Goal: Task Accomplishment & Management: Manage account settings

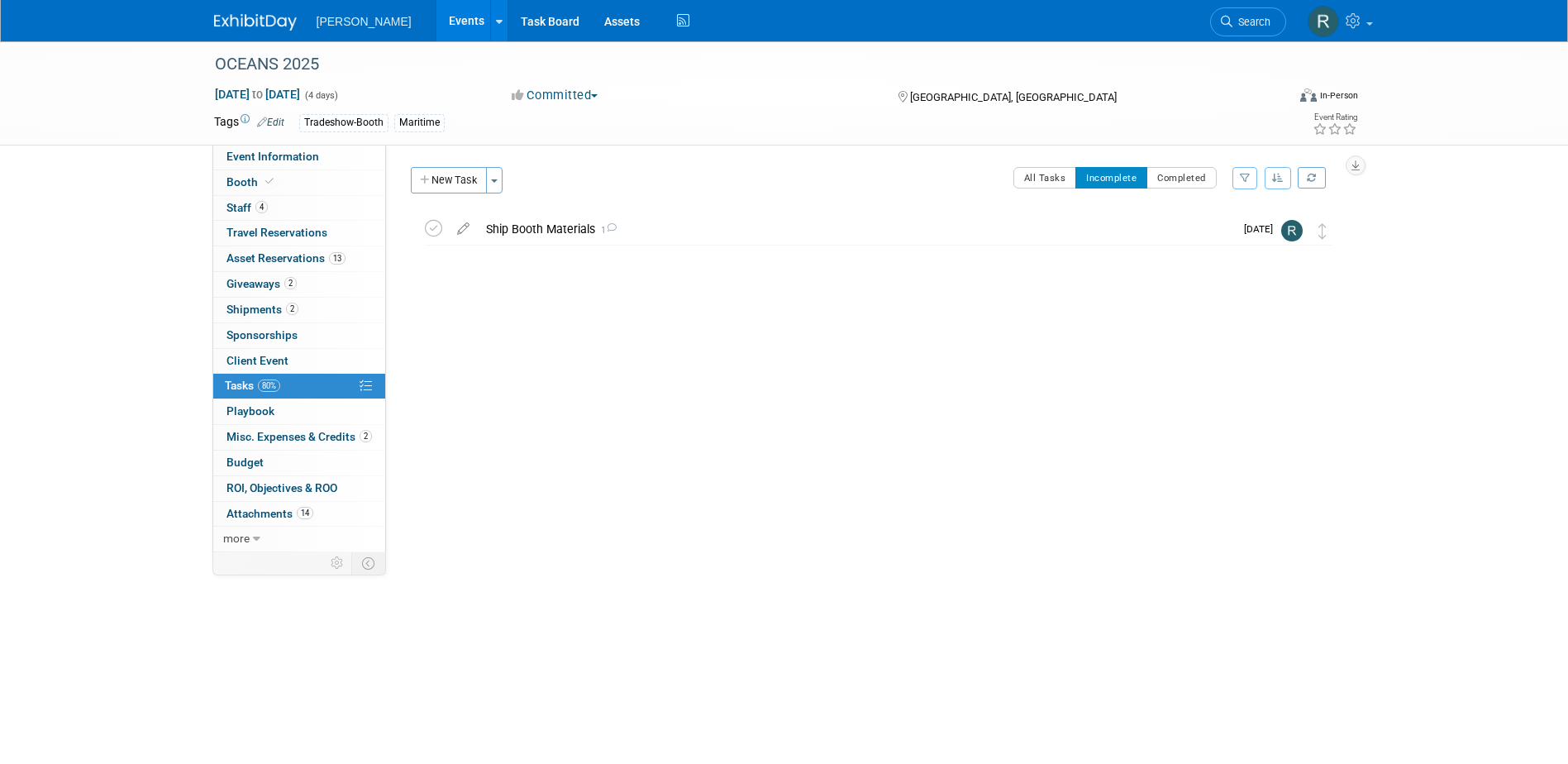
drag, startPoint x: 1249, startPoint y: 17, endPoint x: 1199, endPoint y: 26, distance: 50.8
click at [1249, 17] on span "Search" at bounding box center [1251, 21] width 38 height 13
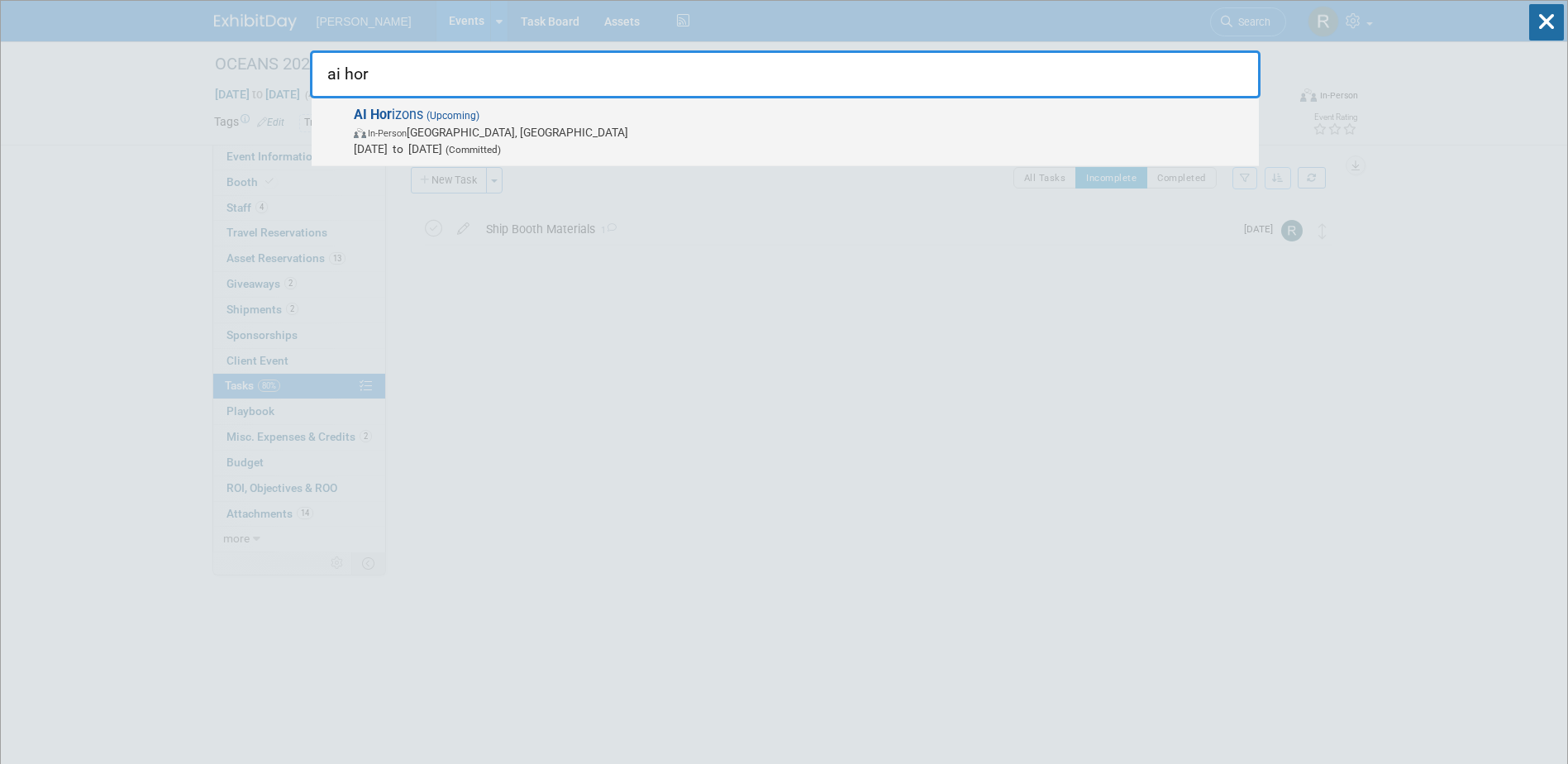
type input "ai hor"
click at [606, 137] on span "In-Person Pittsburgh, PA" at bounding box center [801, 132] width 897 height 16
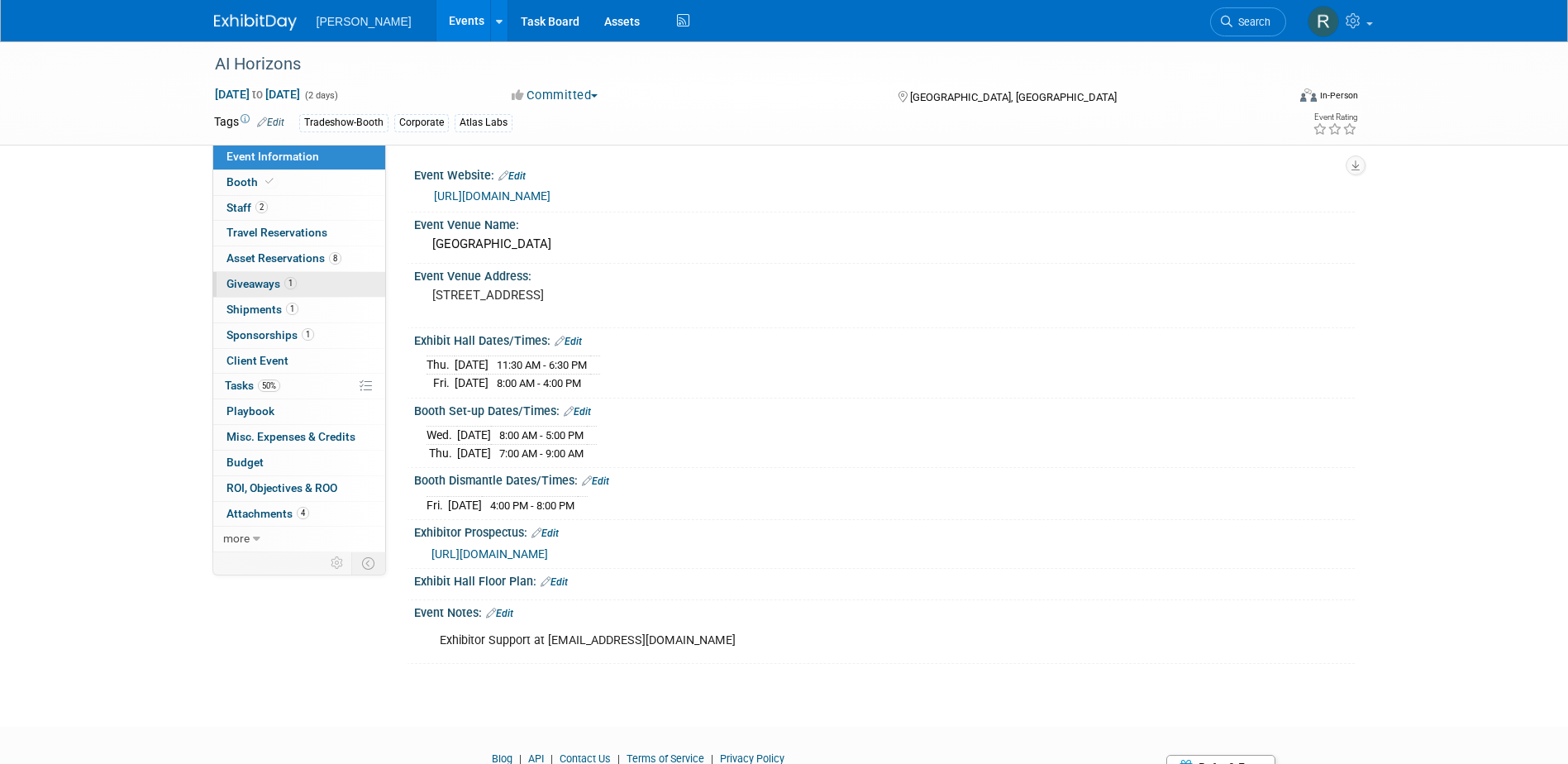
click at [290, 290] on span "Giveaways 1" at bounding box center [261, 284] width 70 height 14
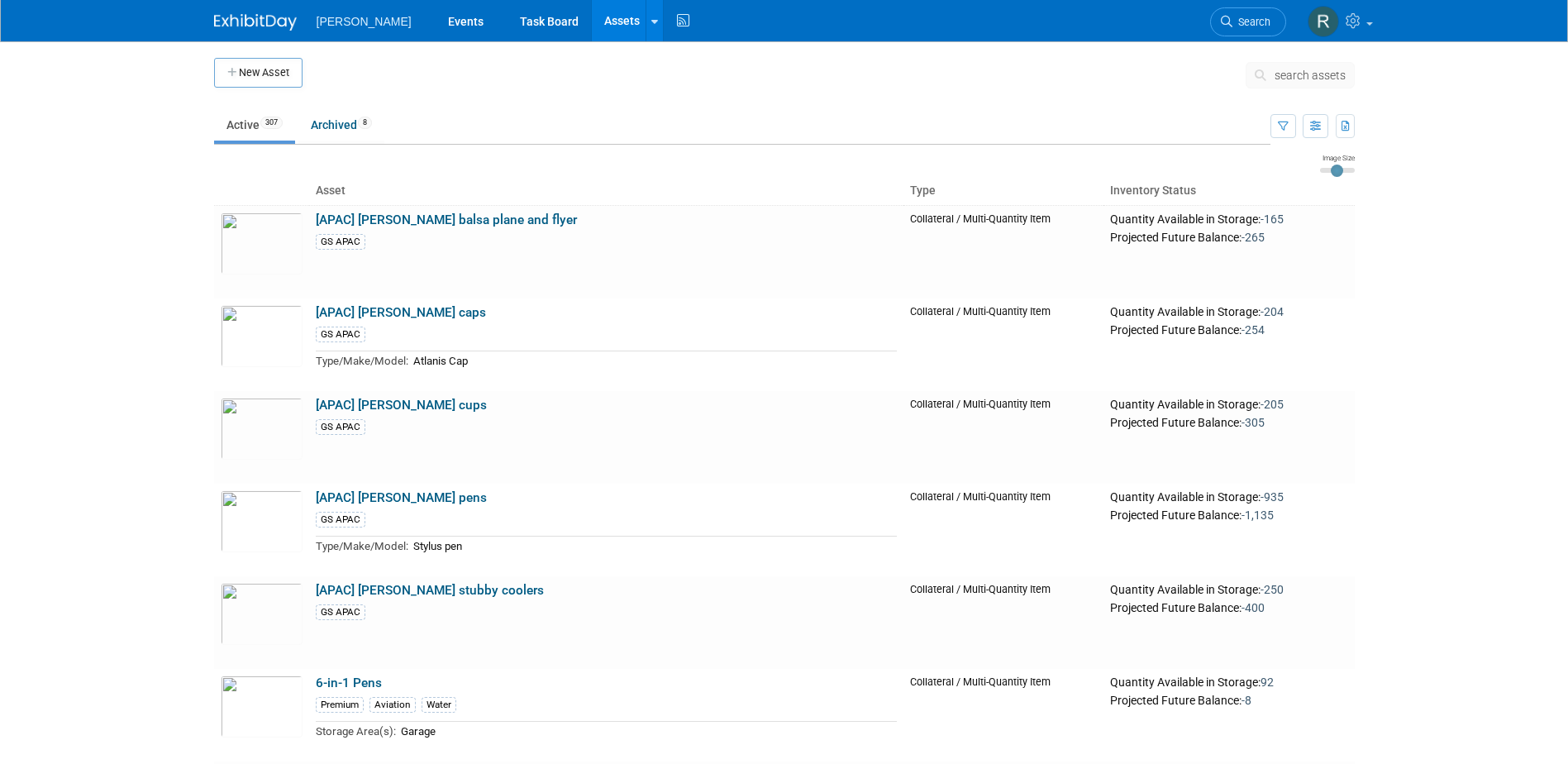
click at [1307, 75] on span "search assets" at bounding box center [1310, 76] width 71 height 14
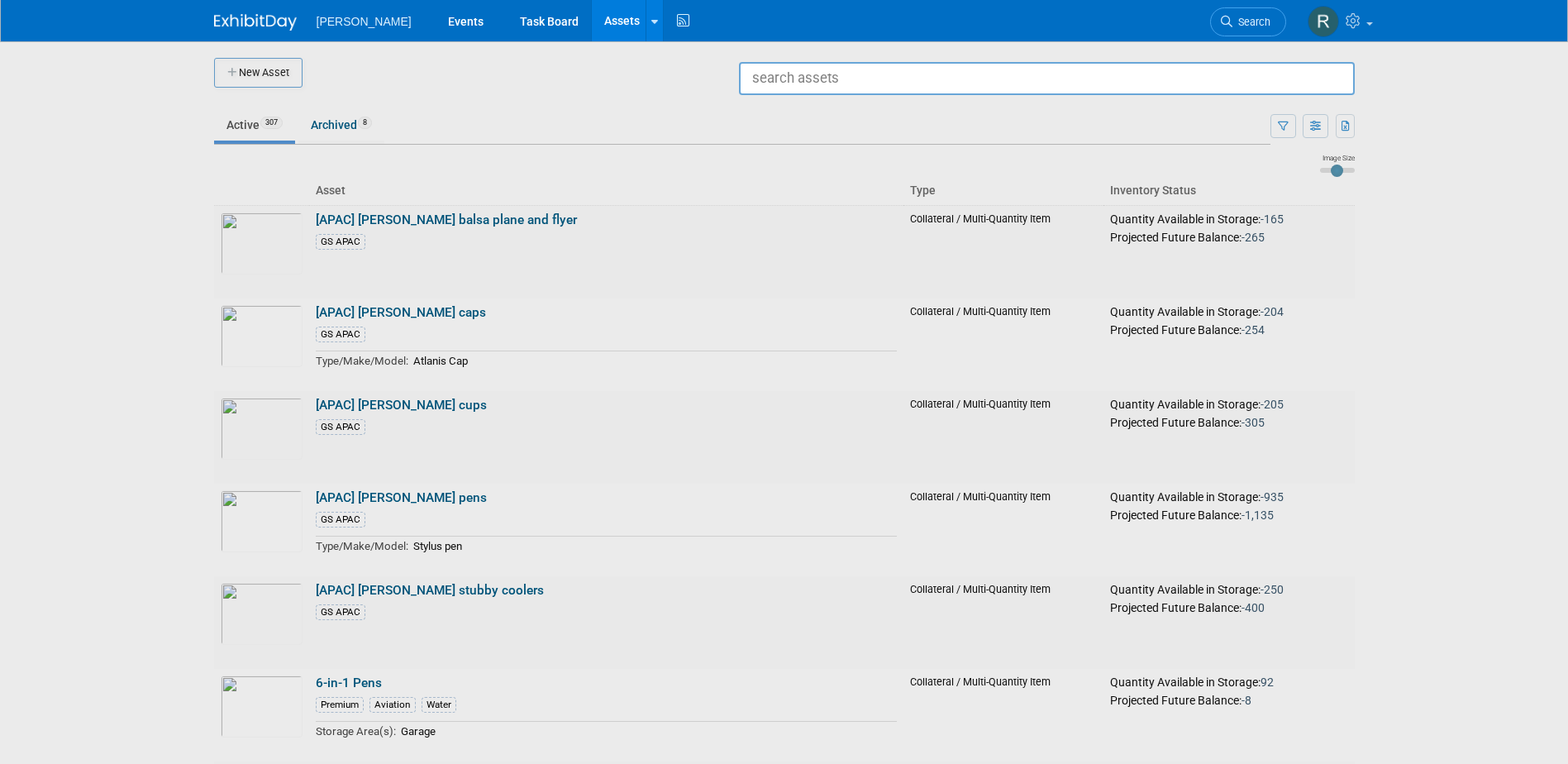
click at [1085, 88] on input "text" at bounding box center [1047, 78] width 616 height 33
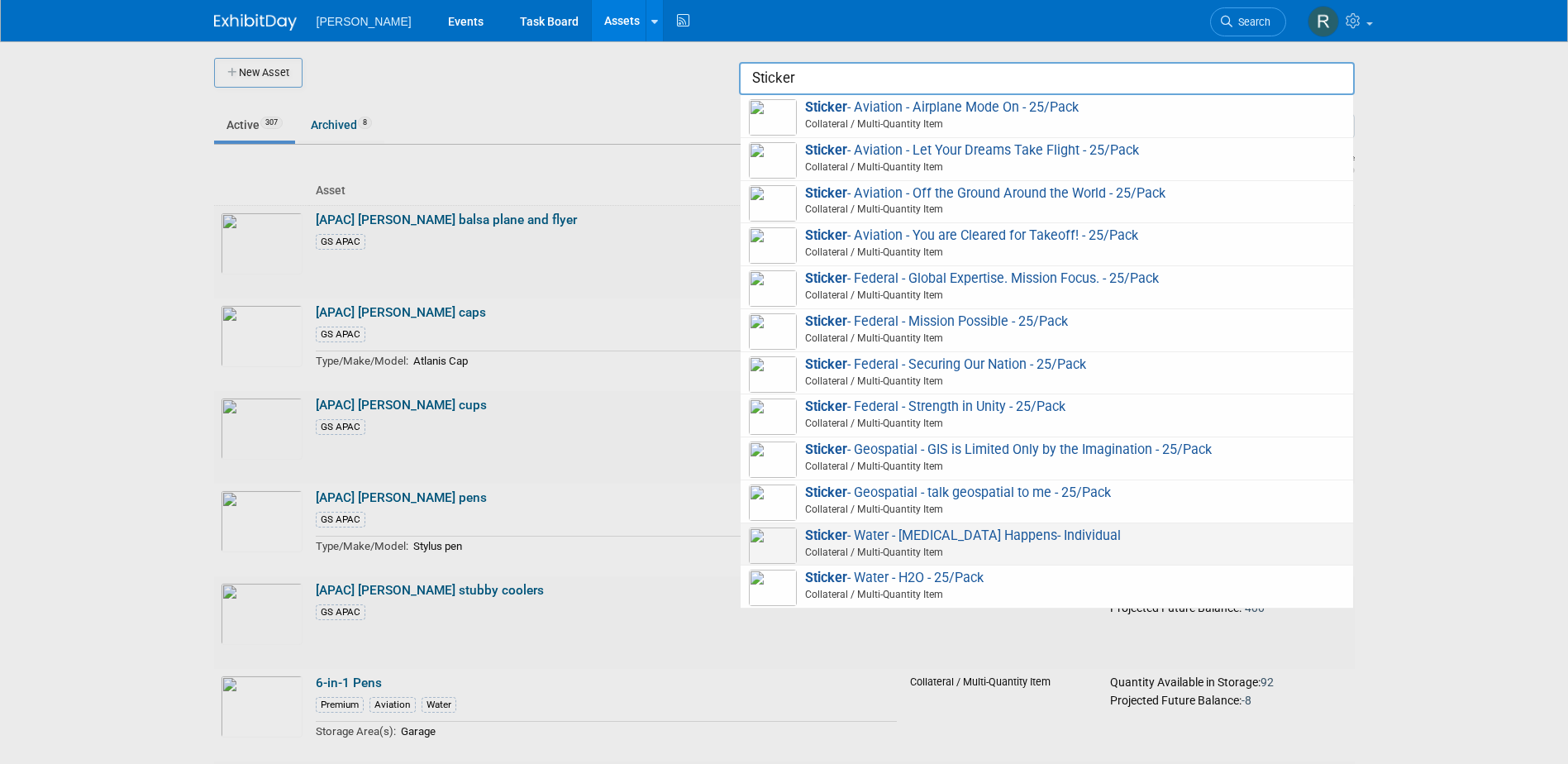
click at [951, 537] on span "Sticker - Water - E.Coli Happens- Individual Collateral / Multi-Quantity Item" at bounding box center [1047, 544] width 596 height 34
type input "Sticker - Water - [MEDICAL_DATA] Happens- Individual"
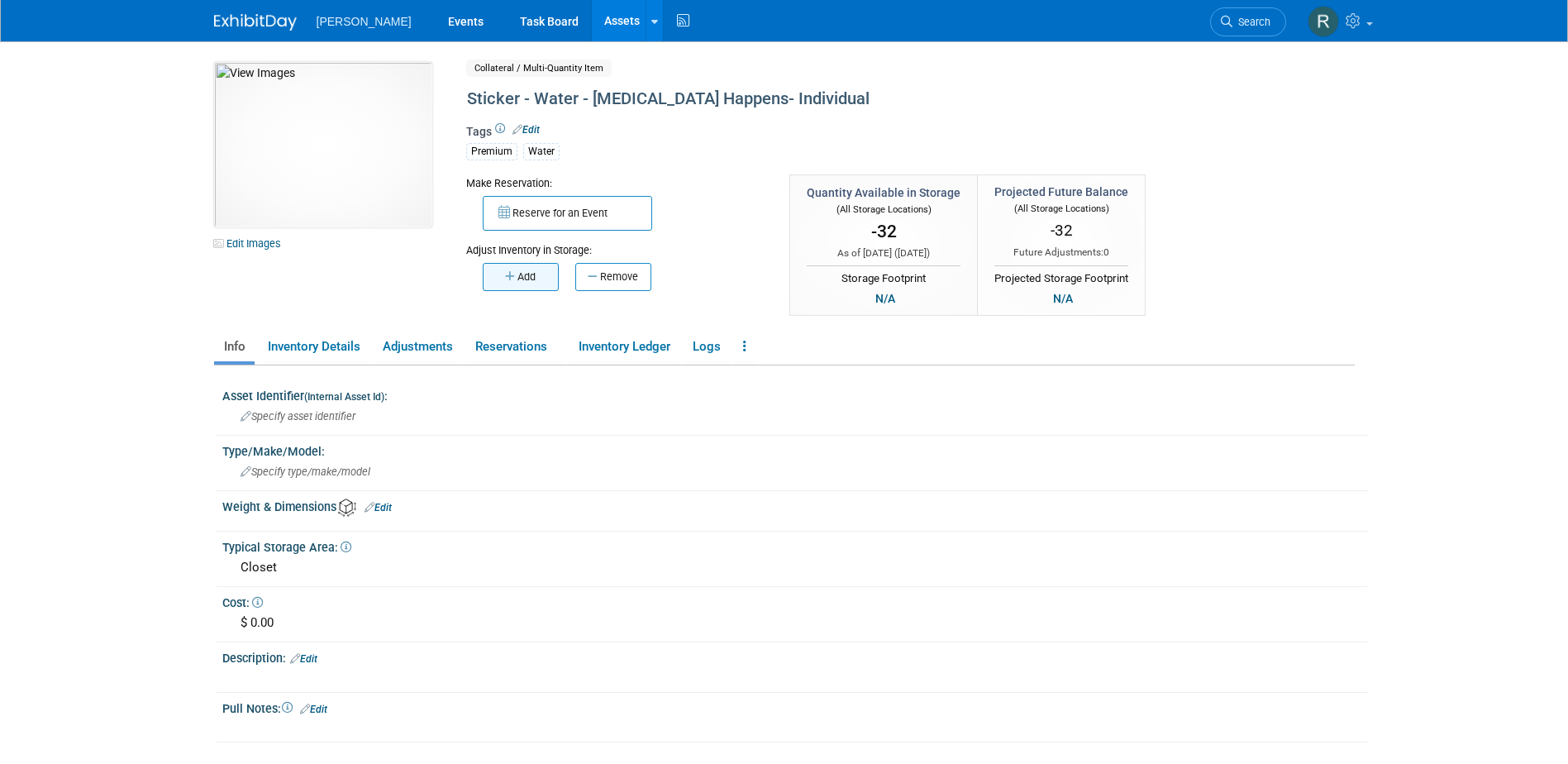
click at [518, 276] on button "Add" at bounding box center [520, 277] width 76 height 28
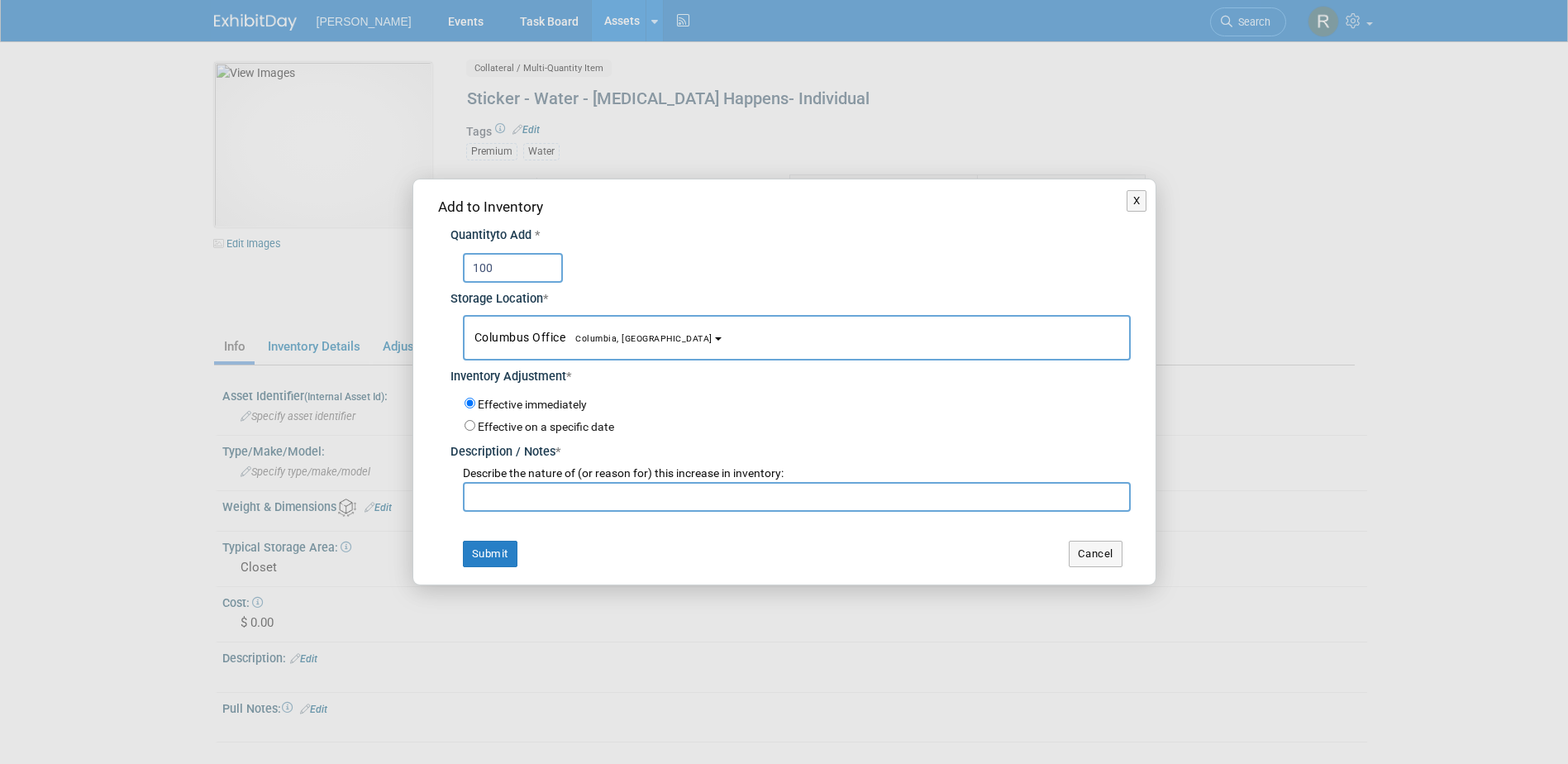
type input "100"
click at [529, 344] on button "Columbus Office [GEOGRAPHIC_DATA], [GEOGRAPHIC_DATA]" at bounding box center [797, 337] width 668 height 45
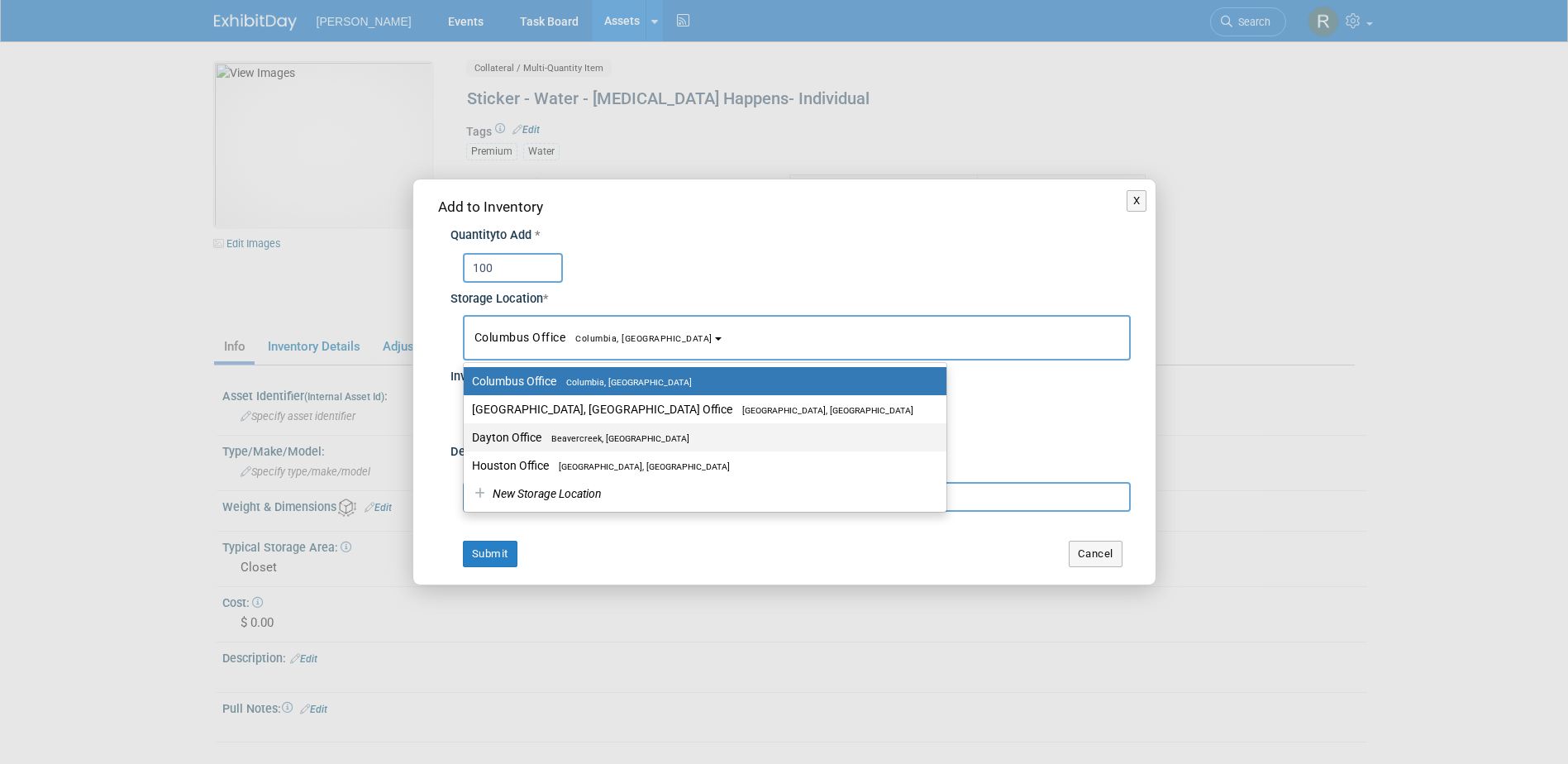
click at [540, 429] on label "Dayton Office Beavercreek, OH" at bounding box center [701, 437] width 458 height 21
click at [466, 433] on input "Dayton Office [GEOGRAPHIC_DATA], [GEOGRAPHIC_DATA]" at bounding box center [461, 438] width 11 height 11
select select "11223930"
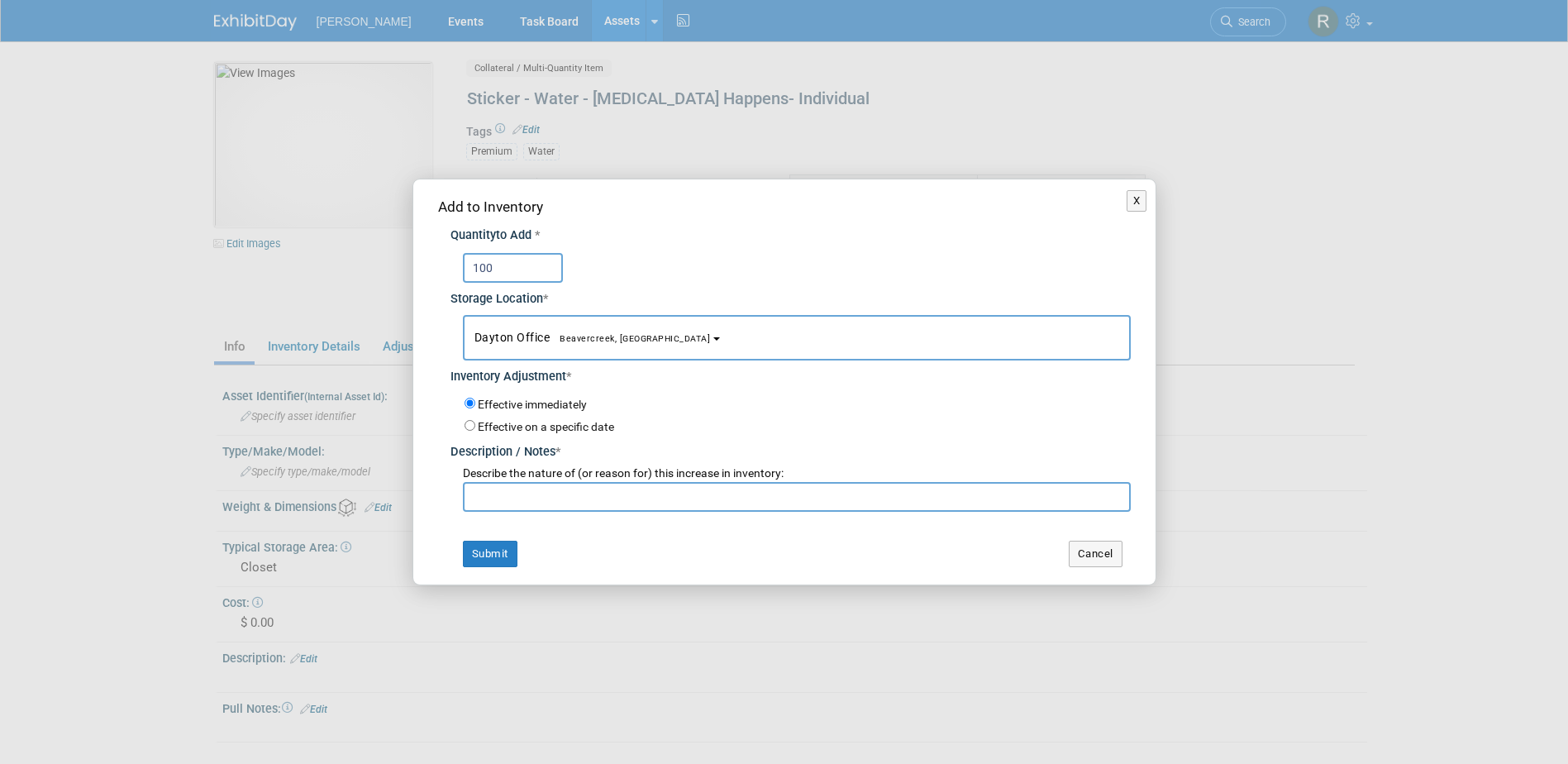
click at [537, 497] on input "text" at bounding box center [797, 497] width 668 height 30
type input "R"
type input "n"
type input "Inventory Replenish"
click at [463, 541] on button "Submit" at bounding box center [491, 554] width 55 height 26
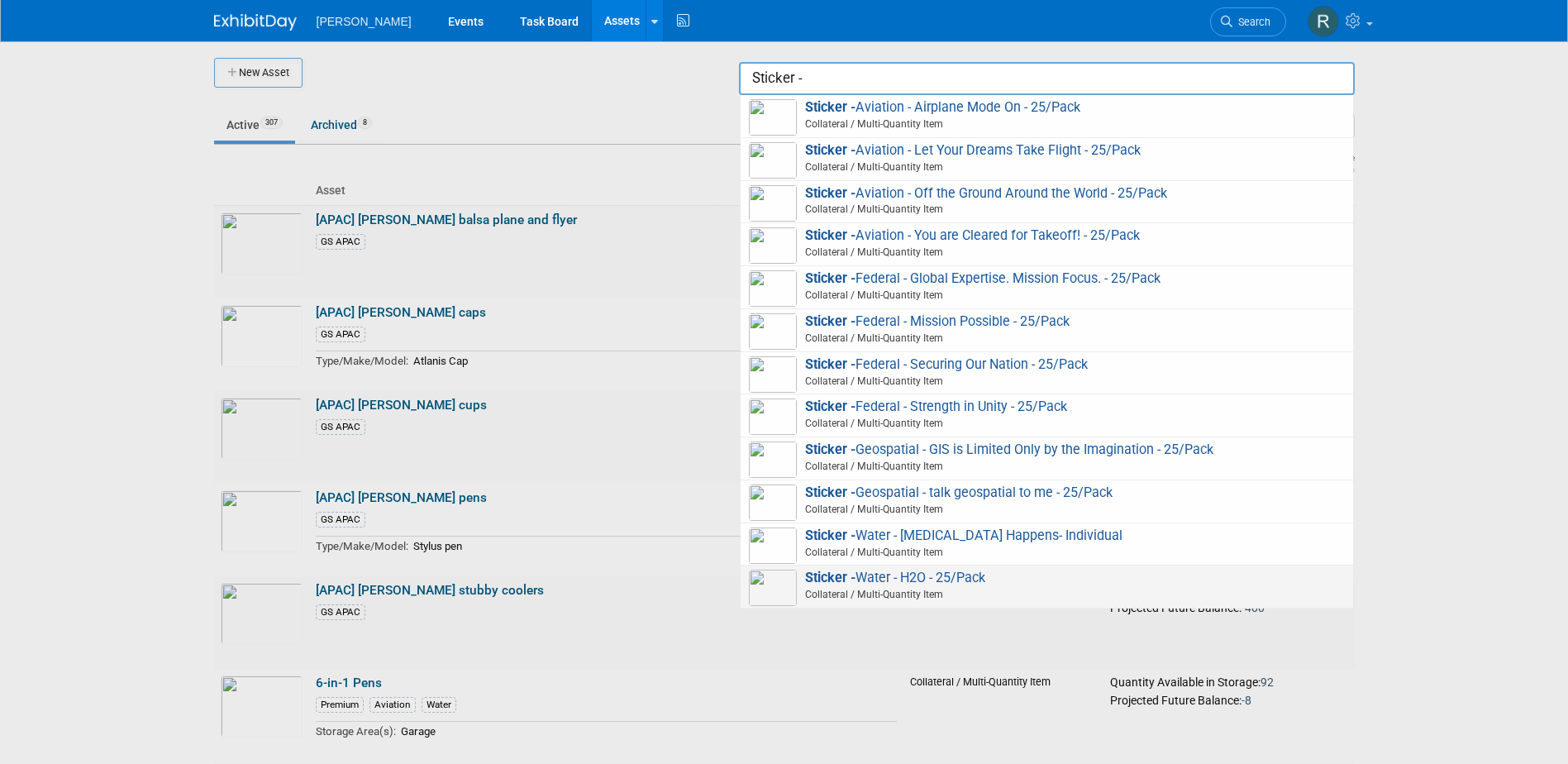
click at [924, 576] on span "Sticker - Water - H2O - 25/Pack Collateral / Multi-Quantity Item" at bounding box center [1047, 587] width 596 height 34
type input "Sticker - Water - H2O - 25/Pack"
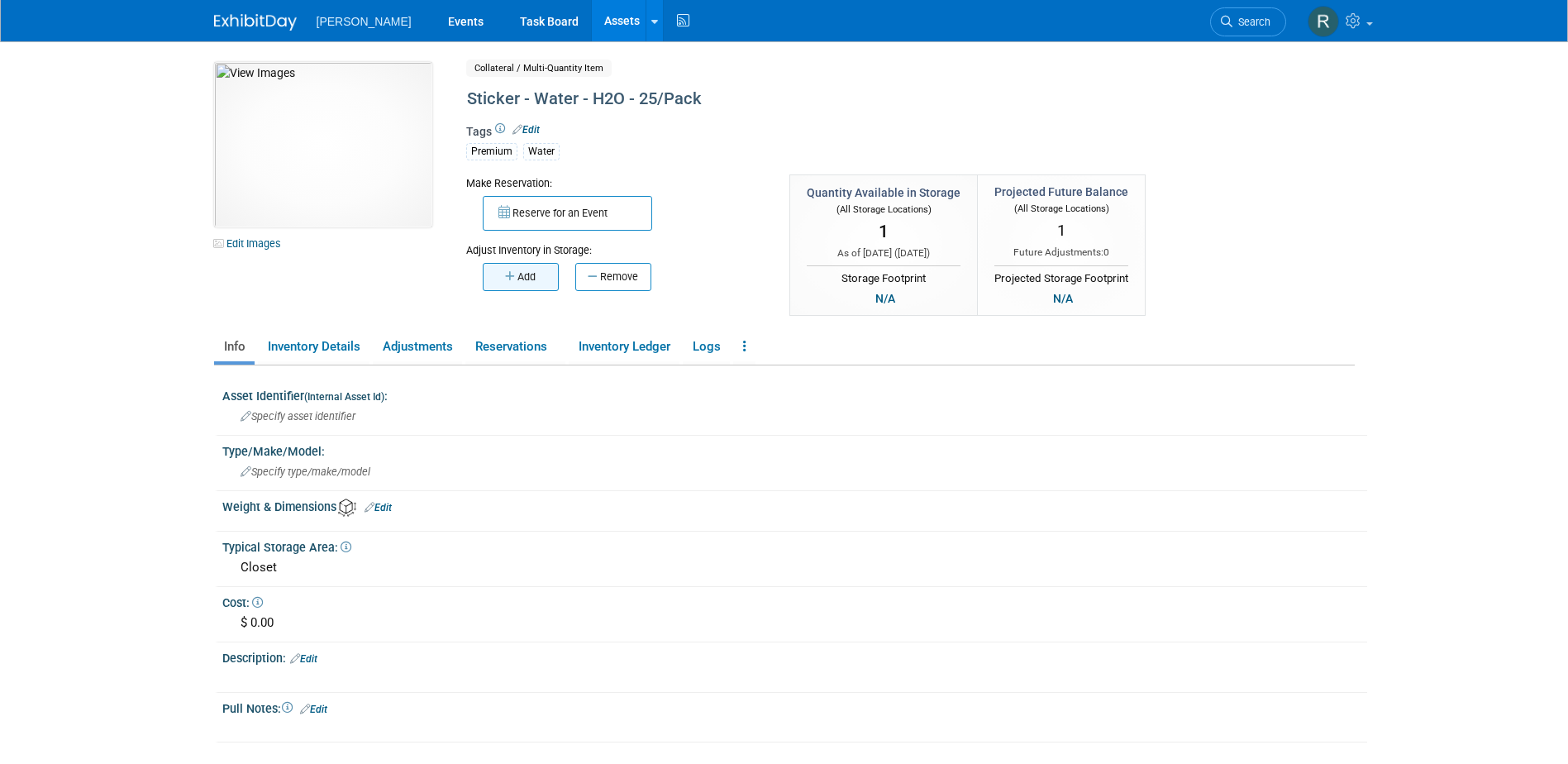
click at [519, 276] on button "Add" at bounding box center [520, 277] width 76 height 28
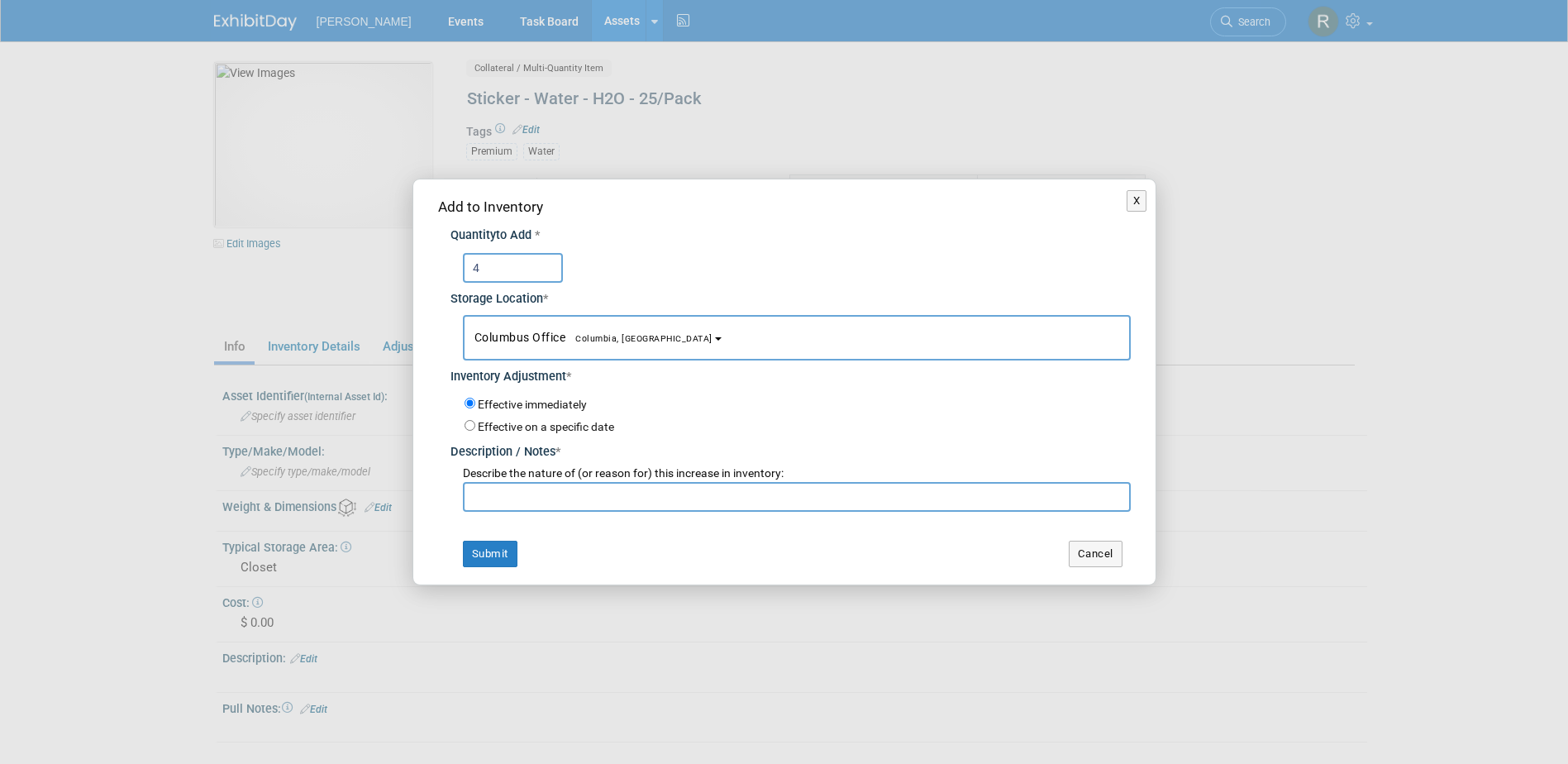
type input "4"
click at [513, 325] on button "Columbus Office [GEOGRAPHIC_DATA], [GEOGRAPHIC_DATA]" at bounding box center [797, 337] width 668 height 45
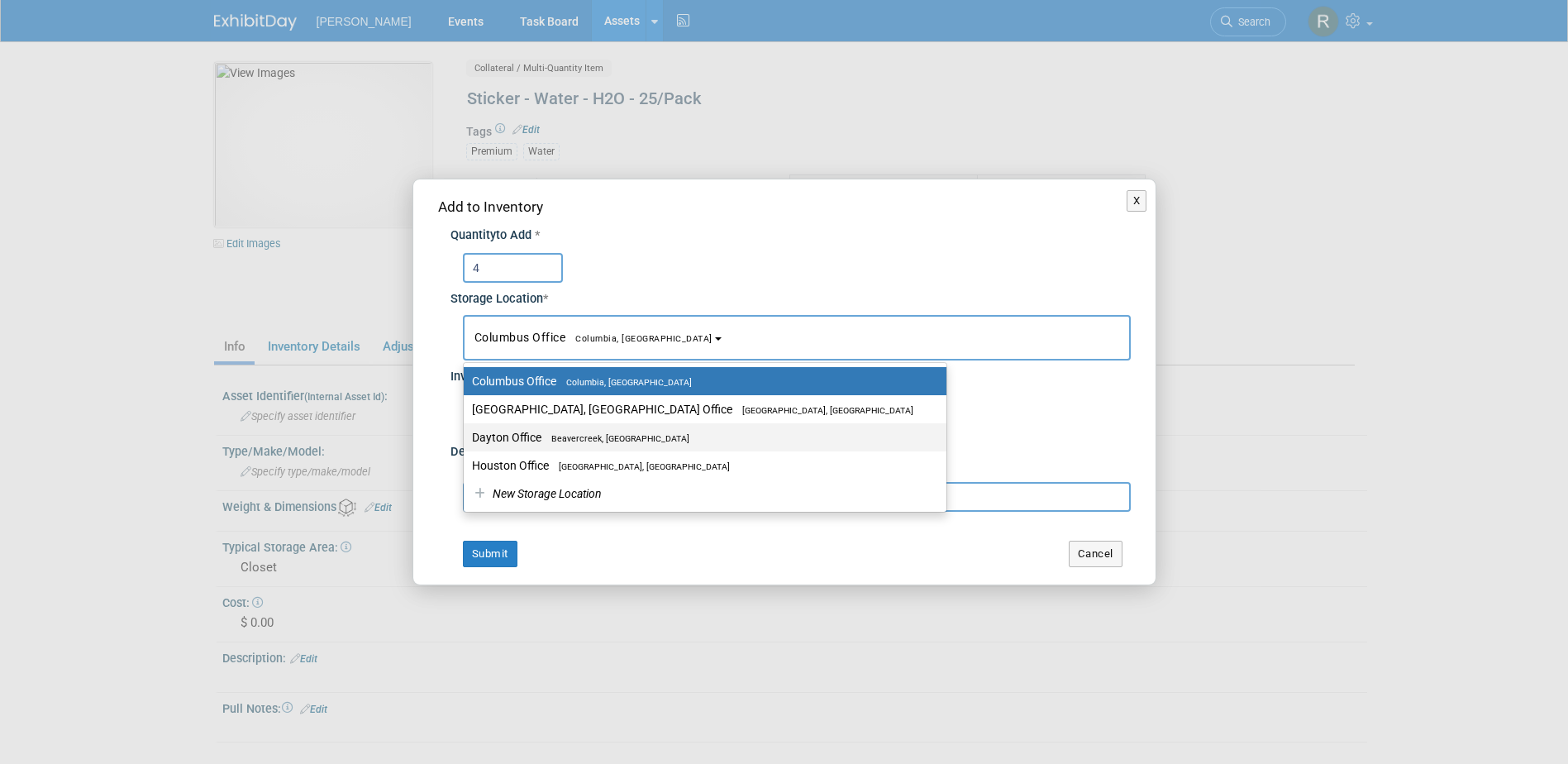
click at [535, 432] on label "Dayton Office [GEOGRAPHIC_DATA], [GEOGRAPHIC_DATA]" at bounding box center [701, 437] width 458 height 21
click at [466, 433] on input "Dayton Office [GEOGRAPHIC_DATA], [GEOGRAPHIC_DATA]" at bounding box center [461, 438] width 11 height 11
select select "11223930"
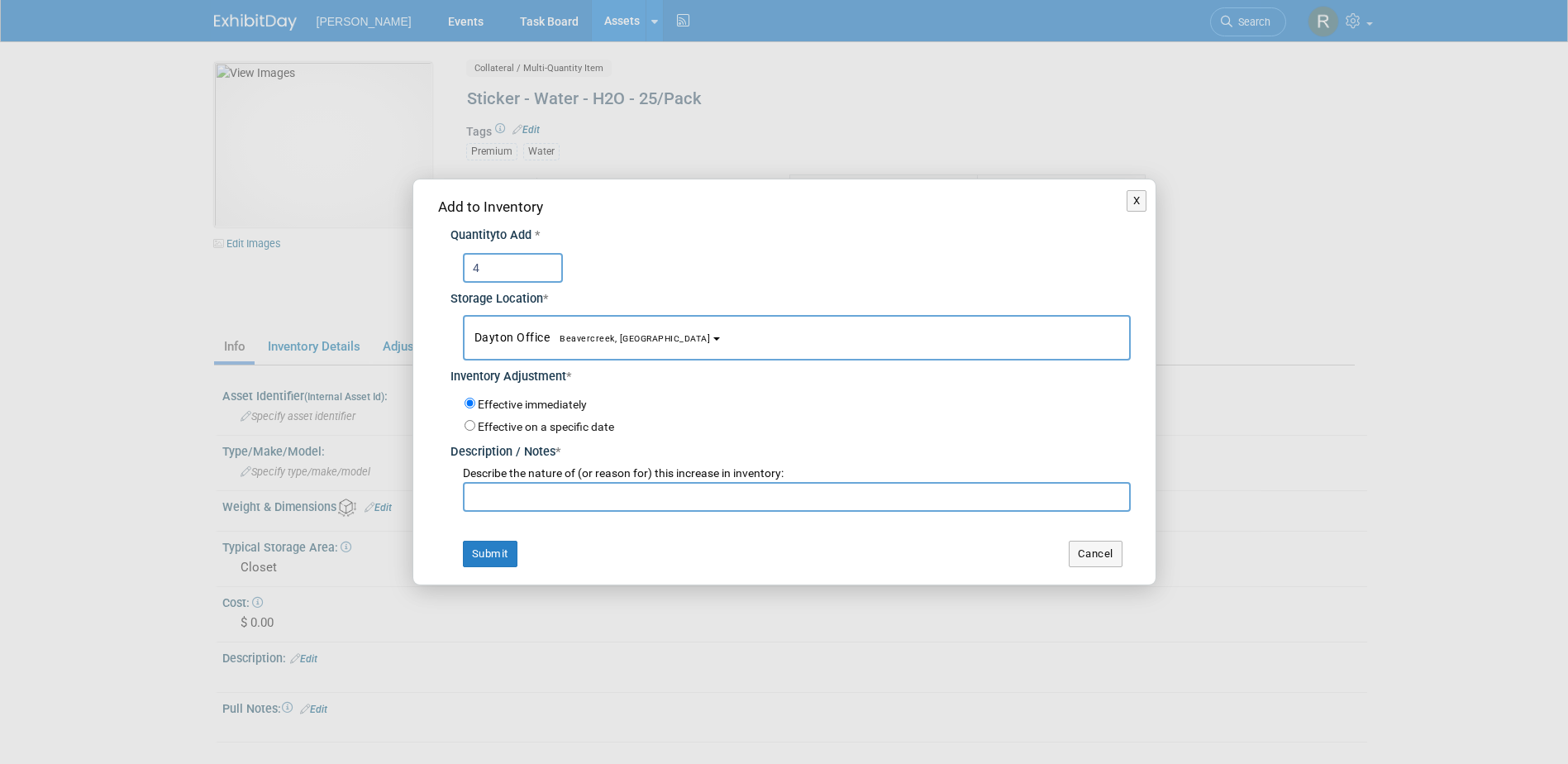
click at [538, 501] on input "text" at bounding box center [797, 497] width 668 height 30
type input "Inventory Replenish"
click at [510, 560] on button "Submit" at bounding box center [491, 554] width 55 height 26
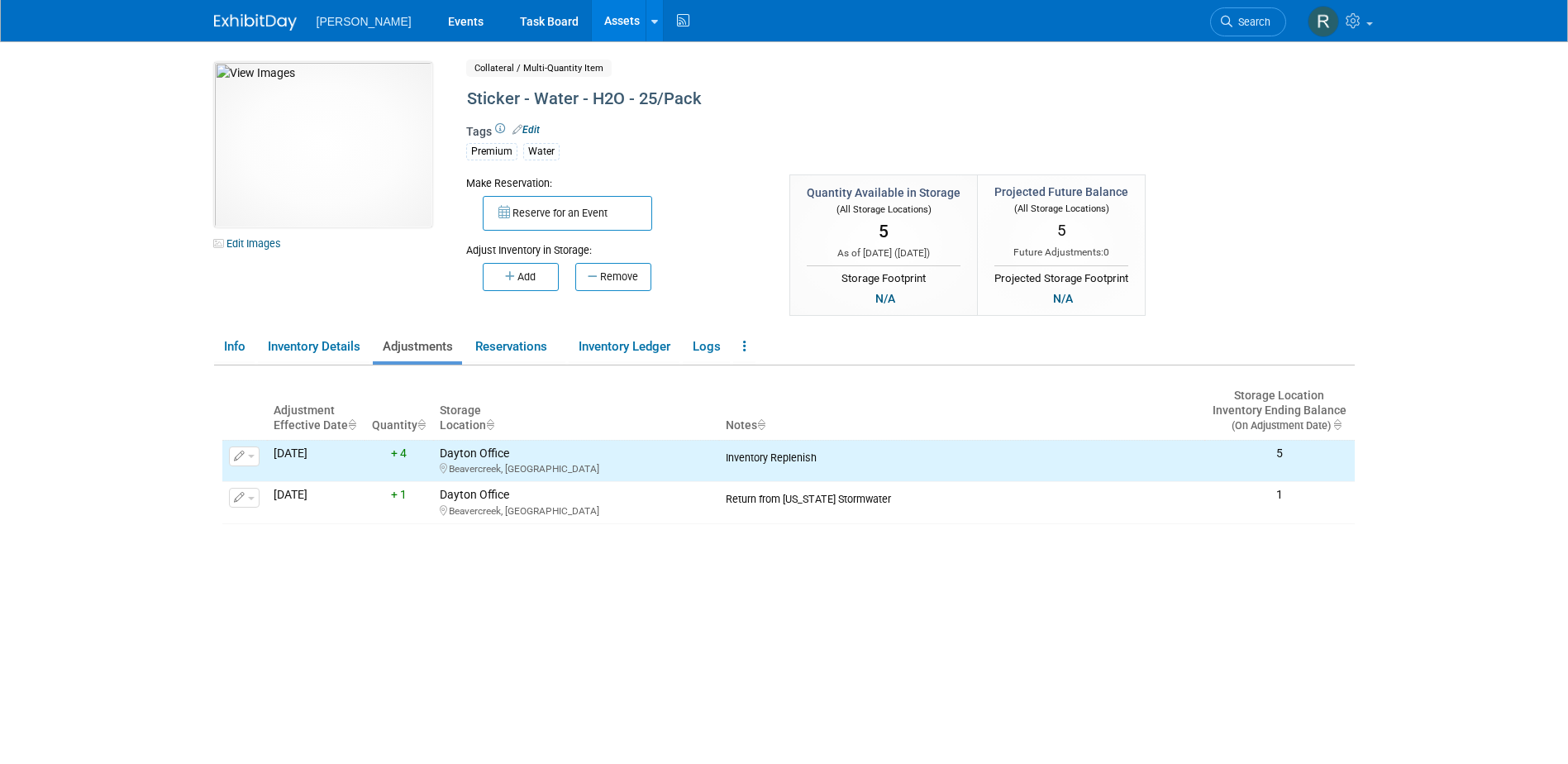
click at [592, 15] on link "Assets" at bounding box center [622, 20] width 60 height 42
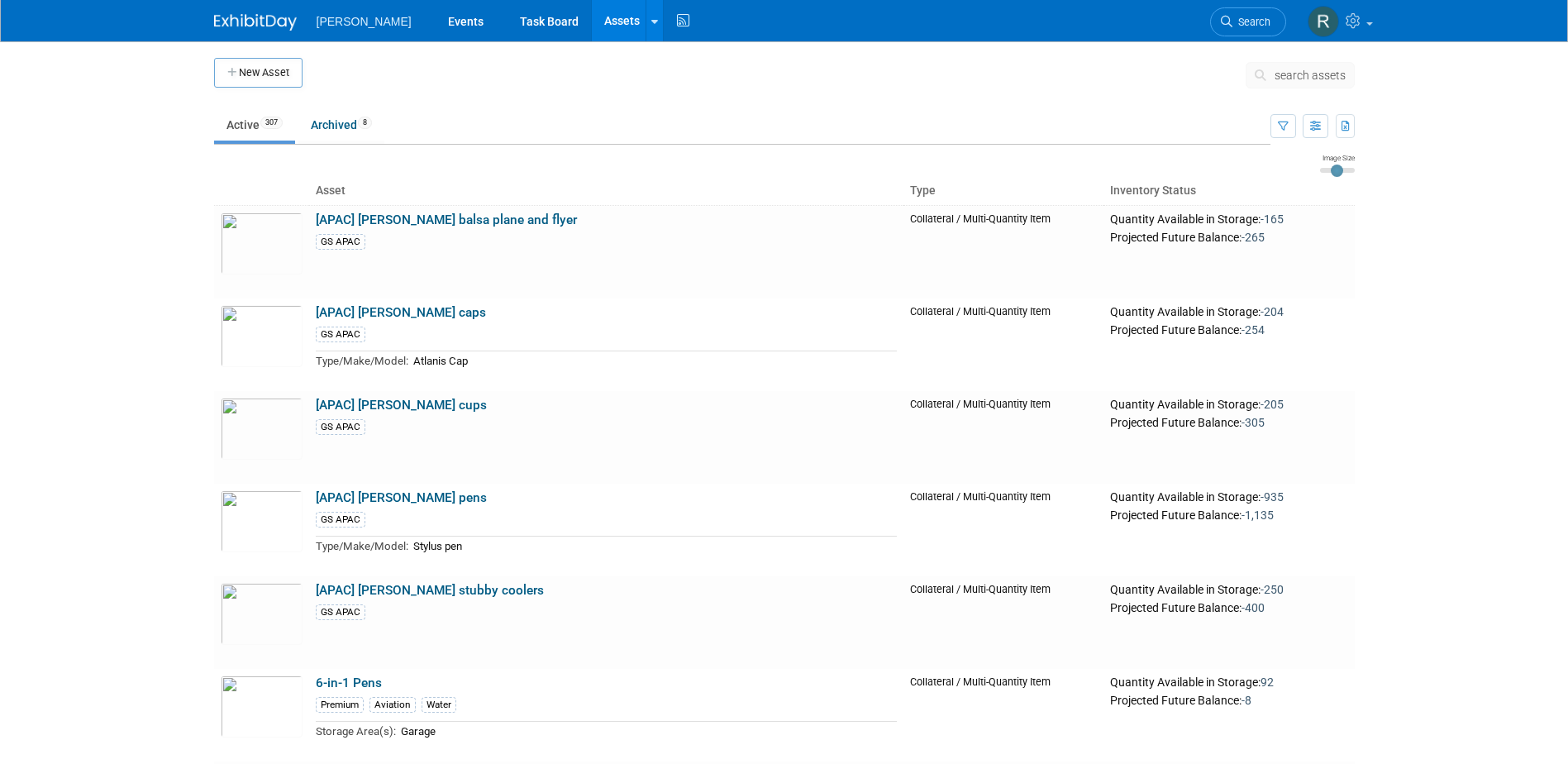
click at [1302, 70] on span "search assets" at bounding box center [1310, 76] width 71 height 14
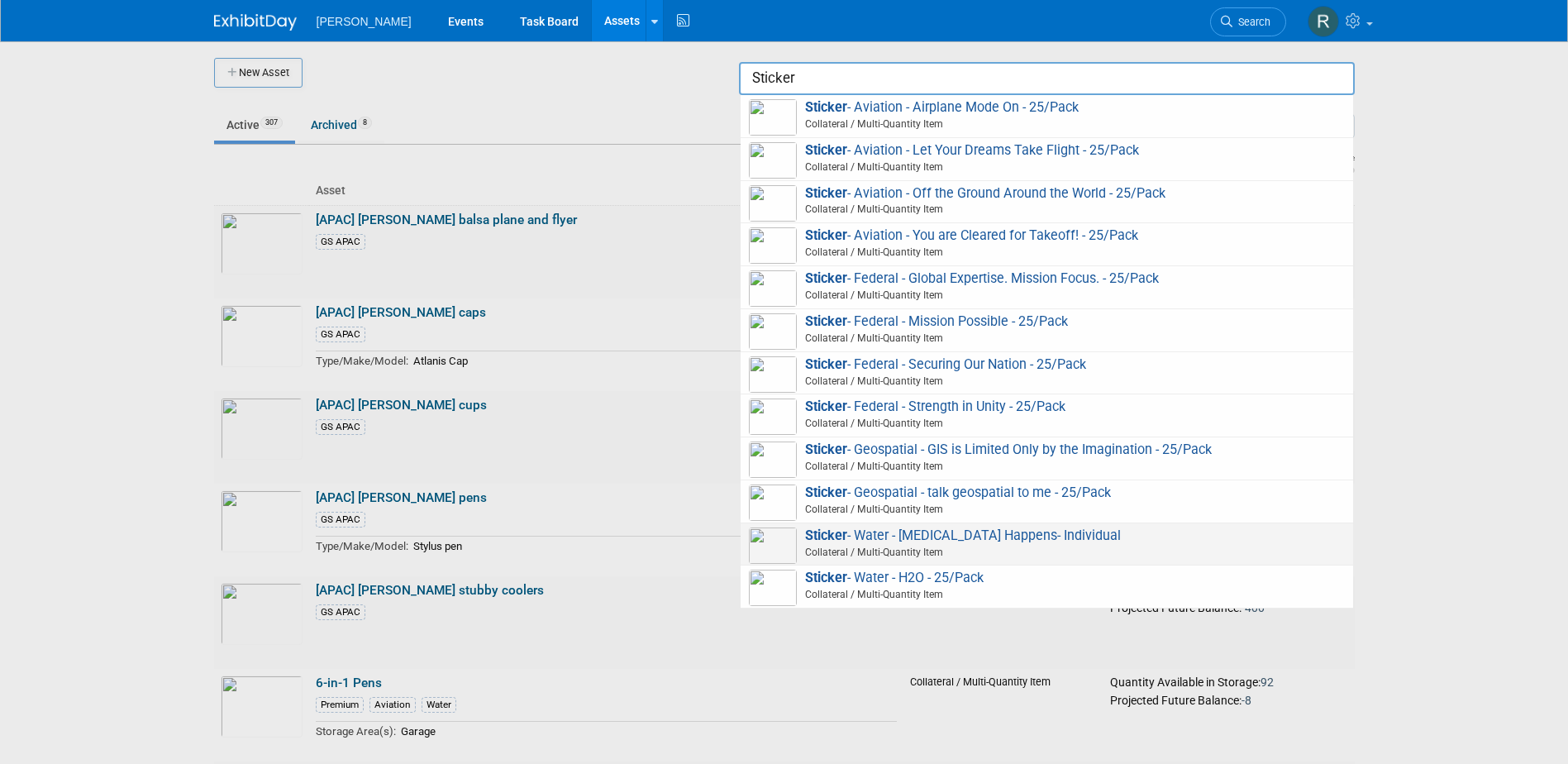
click at [907, 530] on span "Sticker - Water - E.Coli Happens- Individual Collateral / Multi-Quantity Item" at bounding box center [1047, 544] width 596 height 34
type input "Sticker - Water - [MEDICAL_DATA] Happens- Individual"
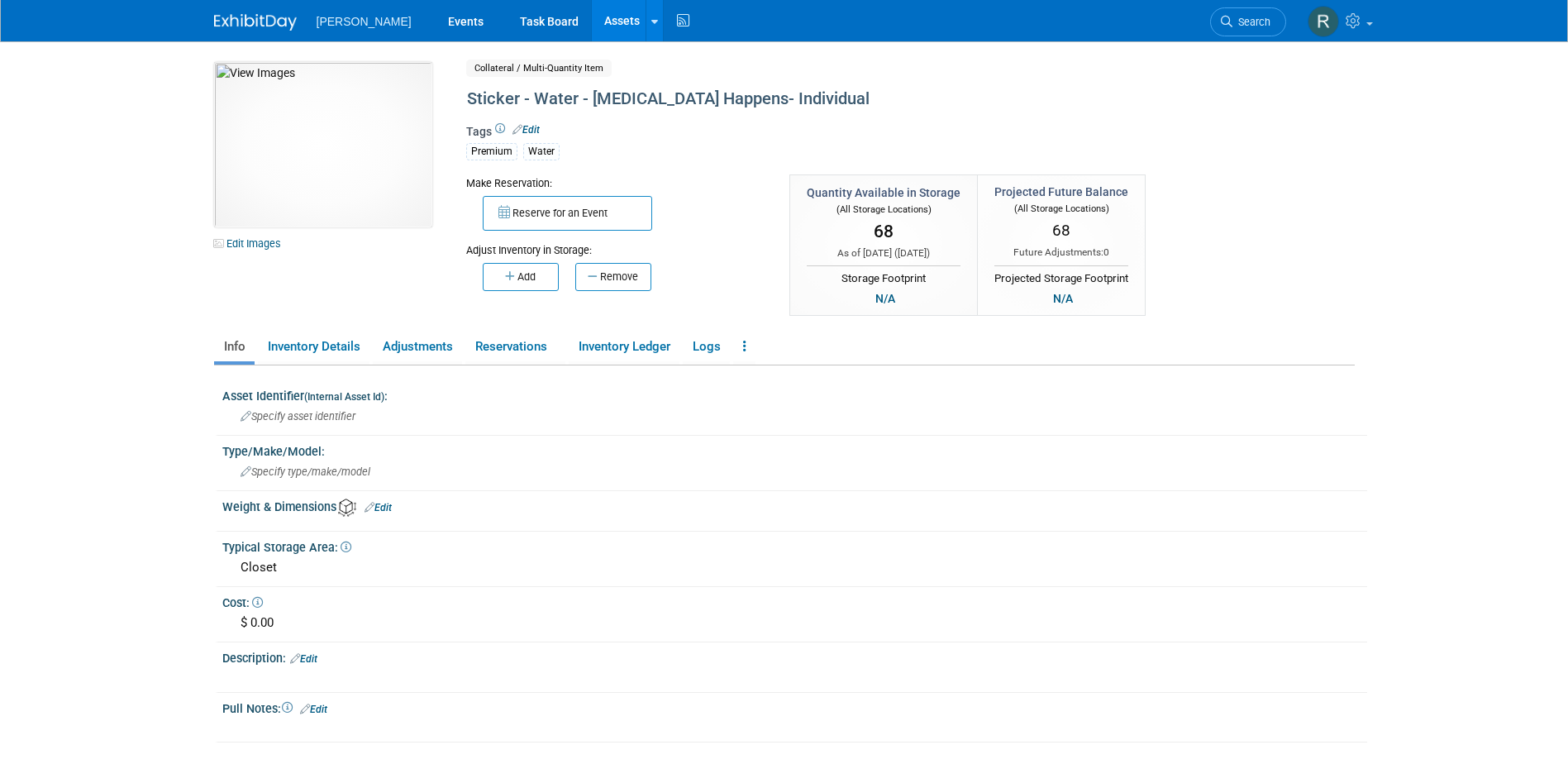
click at [592, 19] on link "Assets" at bounding box center [622, 20] width 60 height 42
